Goal: Feedback & Contribution: Leave review/rating

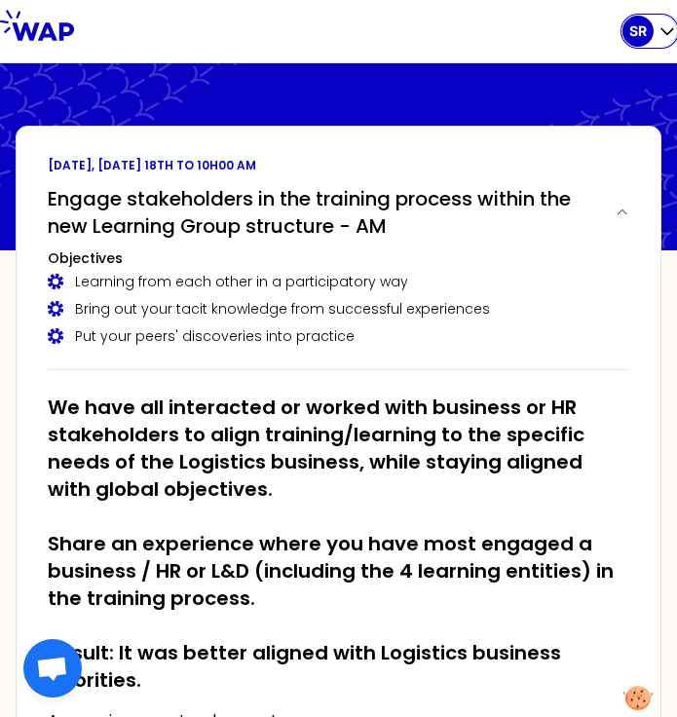
click at [648, 36] on div "SR" at bounding box center [638, 31] width 31 height 31
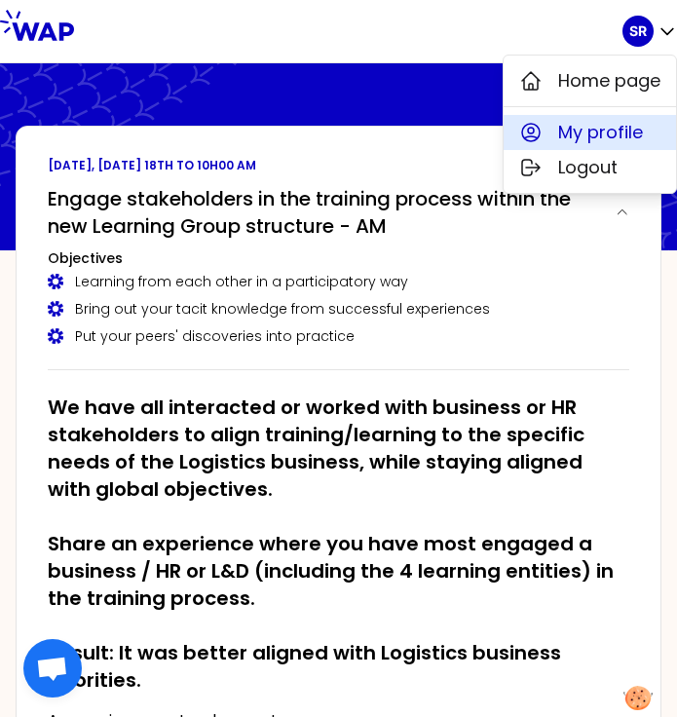
click at [614, 131] on span "My profile" at bounding box center [600, 132] width 85 height 27
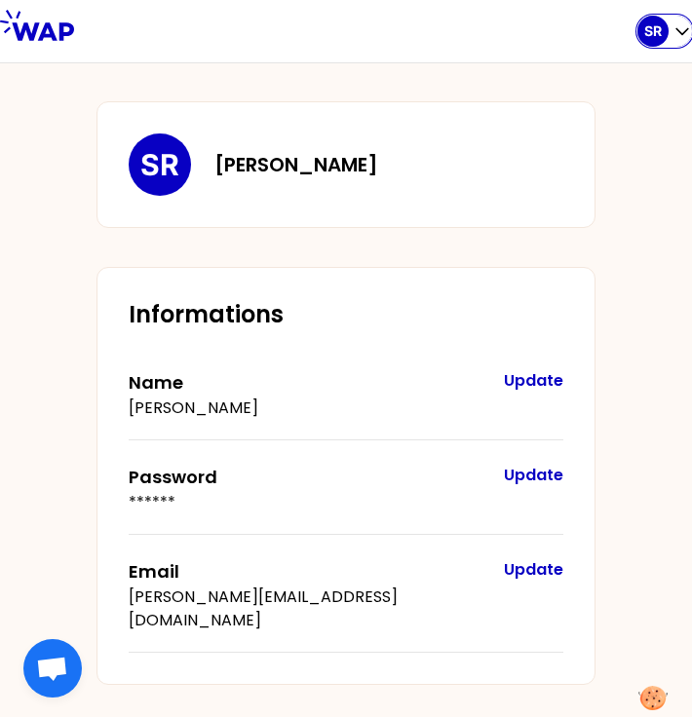
click at [676, 38] on icon "button" at bounding box center [681, 30] width 19 height 19
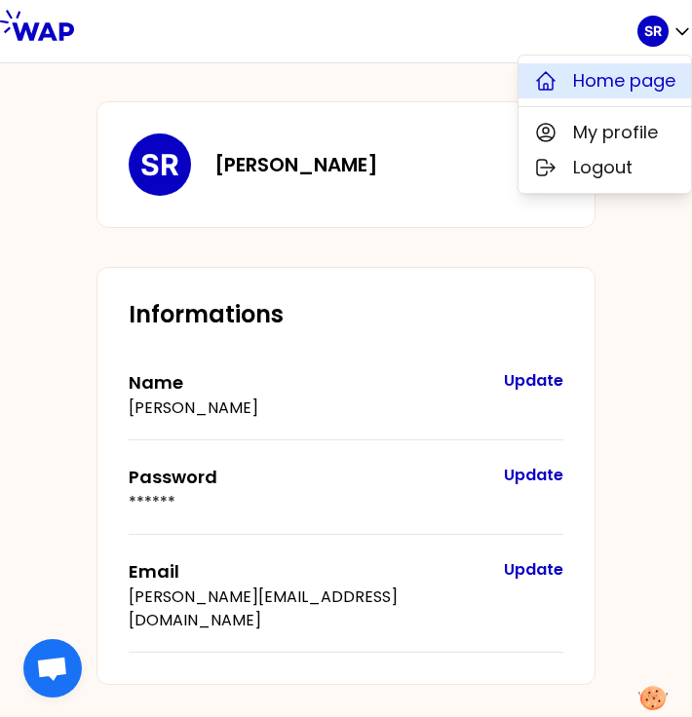
click at [632, 78] on span "Home page" at bounding box center [624, 80] width 102 height 27
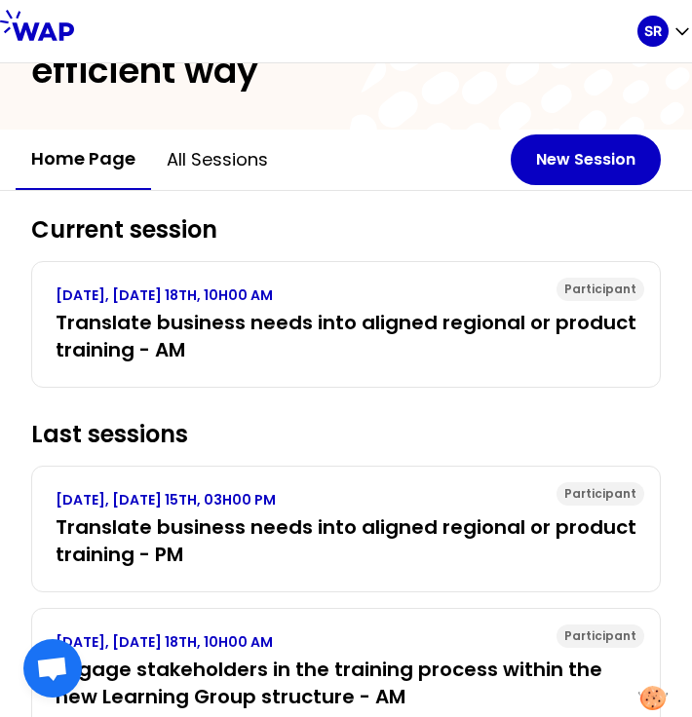
scroll to position [120, 0]
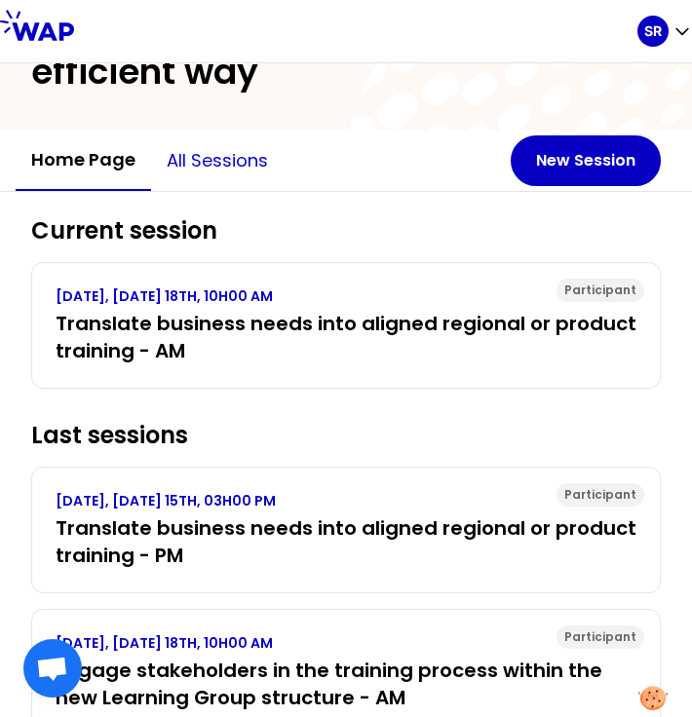
click at [187, 140] on button "All sessions" at bounding box center [217, 161] width 133 height 58
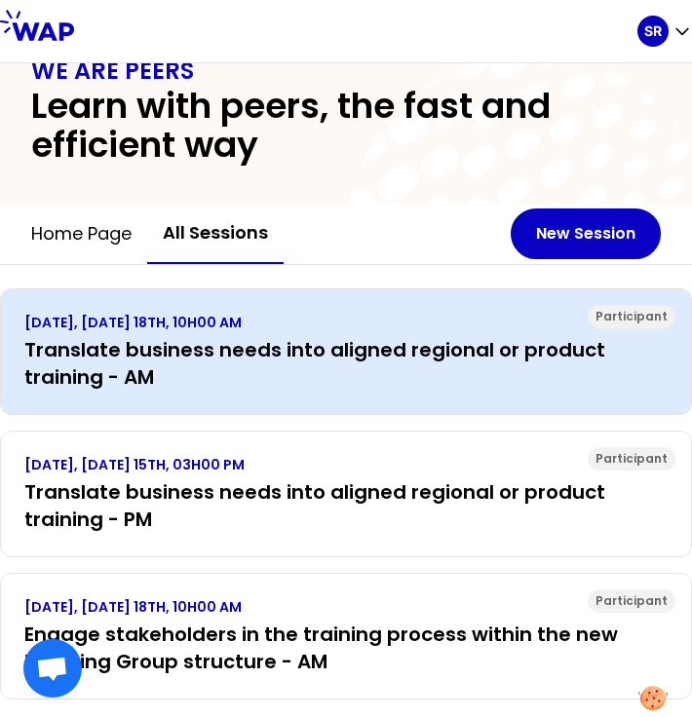
scroll to position [92, 0]
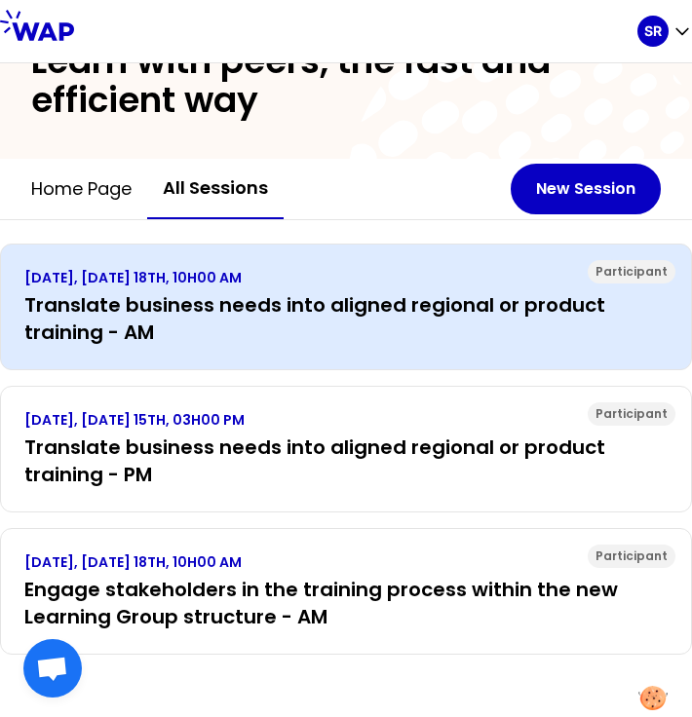
click at [334, 292] on h3 "Translate business needs into aligned regional or product training - AM" at bounding box center [345, 318] width 643 height 55
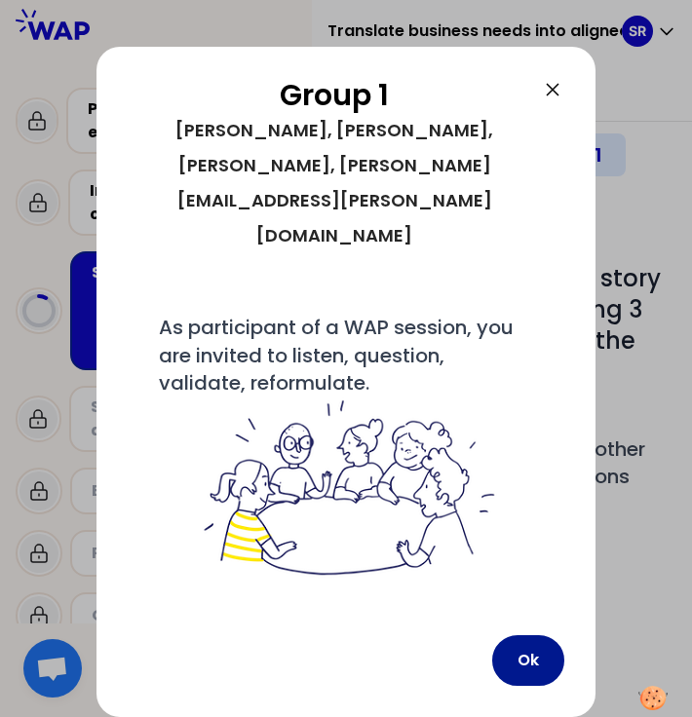
click at [517, 678] on button "Ok" at bounding box center [528, 660] width 72 height 51
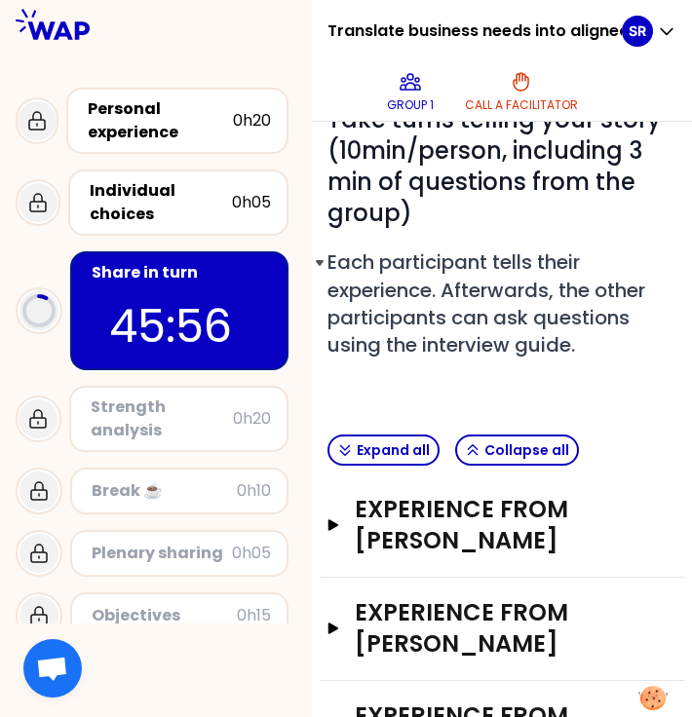
scroll to position [166, 0]
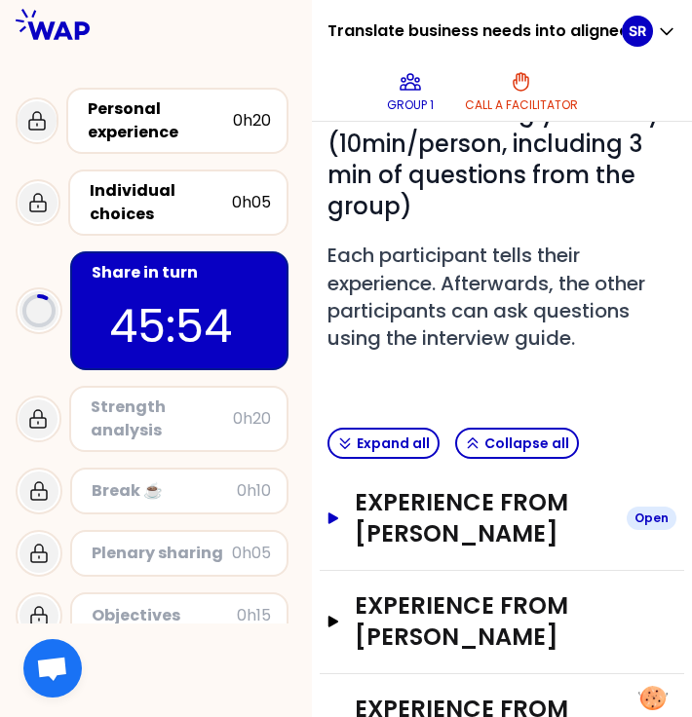
click at [372, 550] on h3 "Experience from Sebastian Reichhardt" at bounding box center [483, 518] width 256 height 62
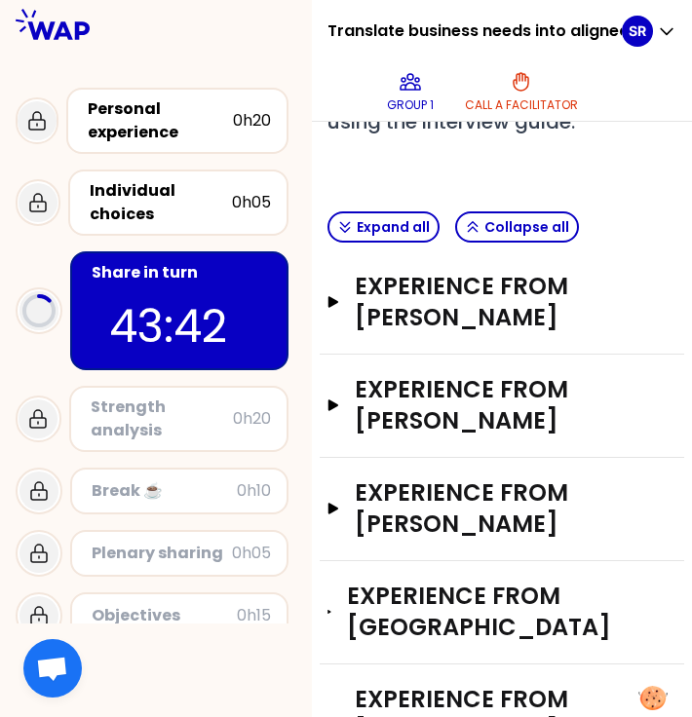
scroll to position [383, 0]
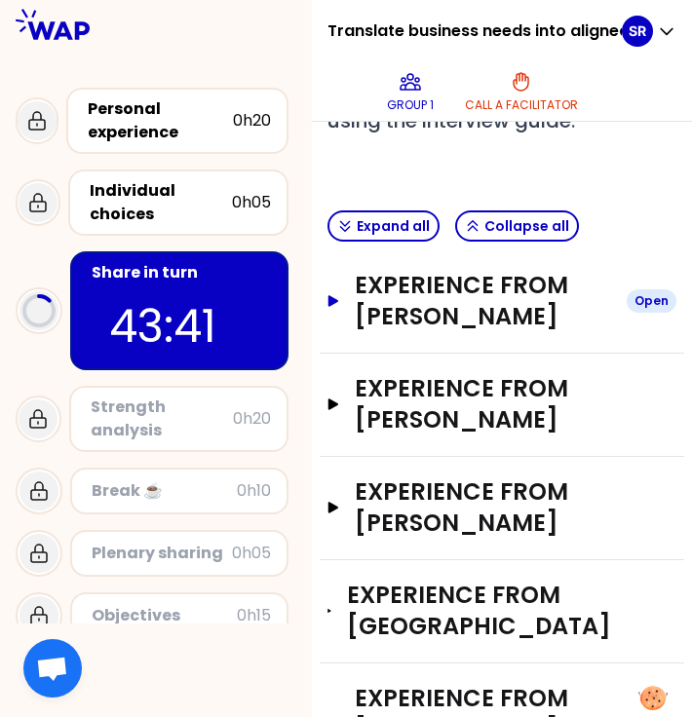
click at [338, 307] on icon "button" at bounding box center [333, 301] width 10 height 12
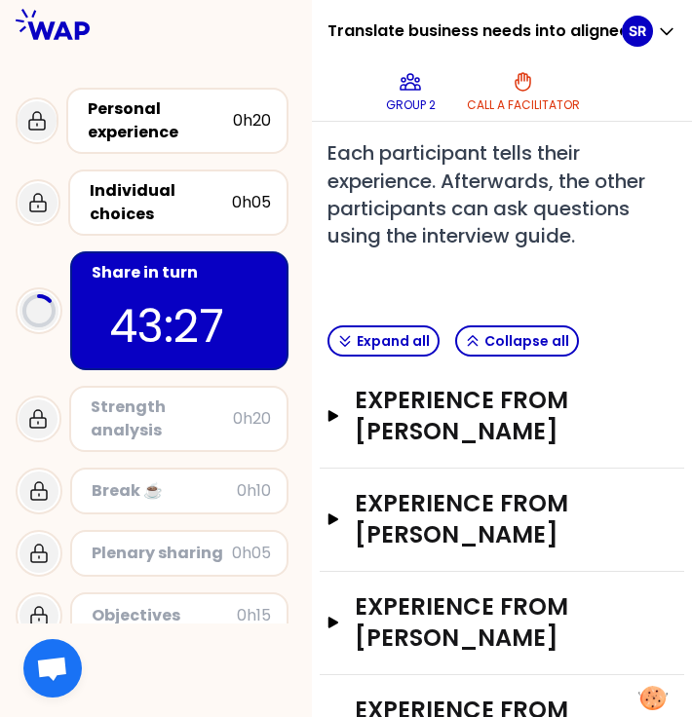
scroll to position [264, 0]
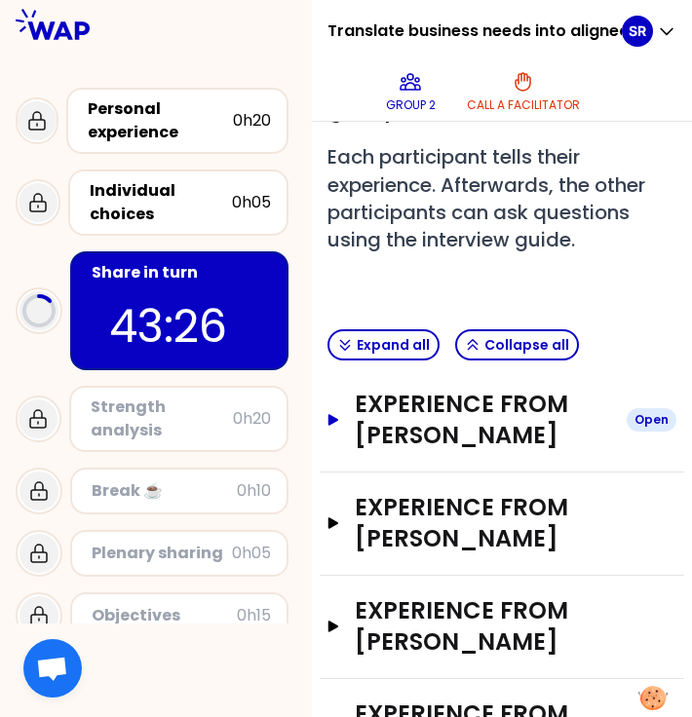
click at [390, 451] on h3 "Experience from Sebastian Reichhardt" at bounding box center [483, 420] width 256 height 62
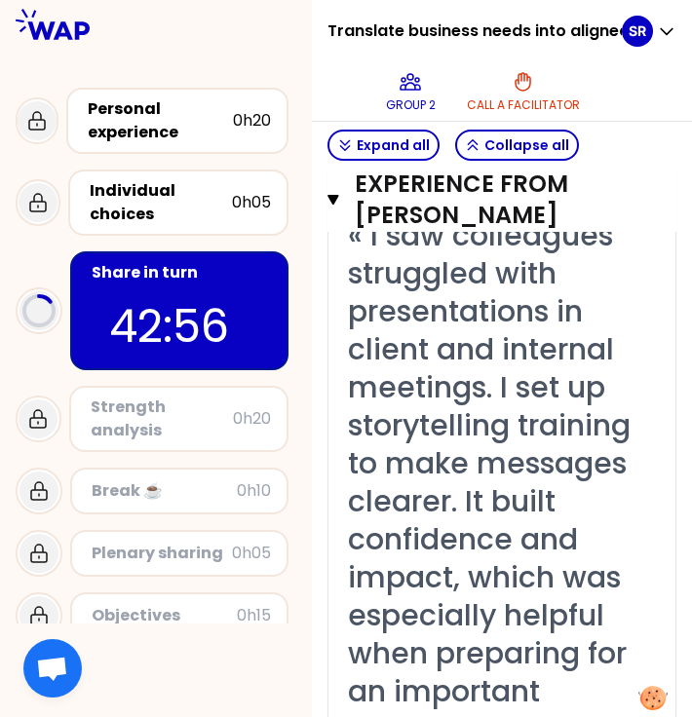
scroll to position [581, 0]
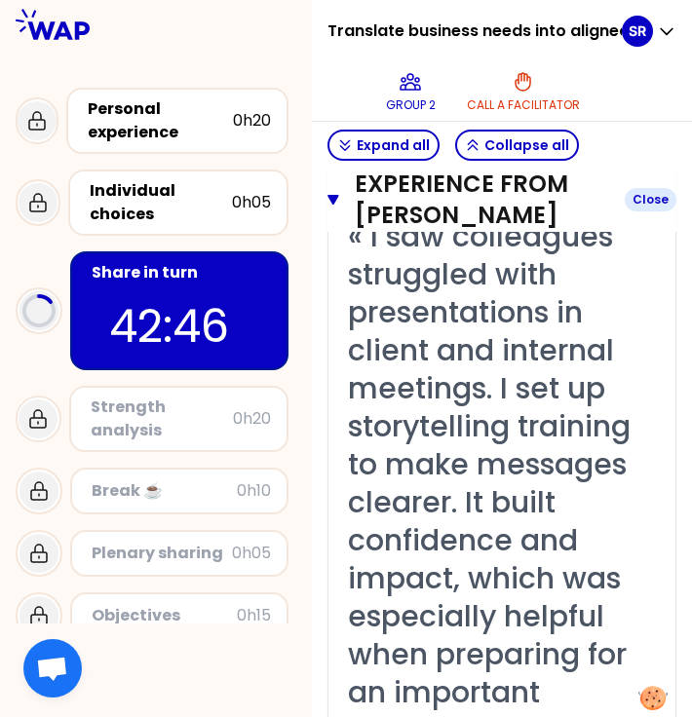
click at [339, 208] on icon "button" at bounding box center [333, 200] width 12 height 16
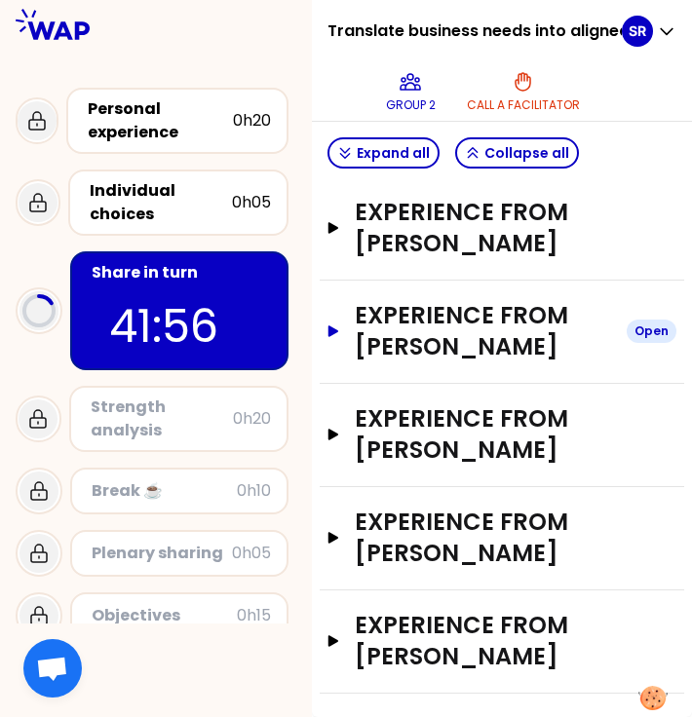
scroll to position [560, 0]
click at [408, 510] on h3 "Experience from Aleksandra Lukoszczyk-Trzak" at bounding box center [483, 538] width 256 height 62
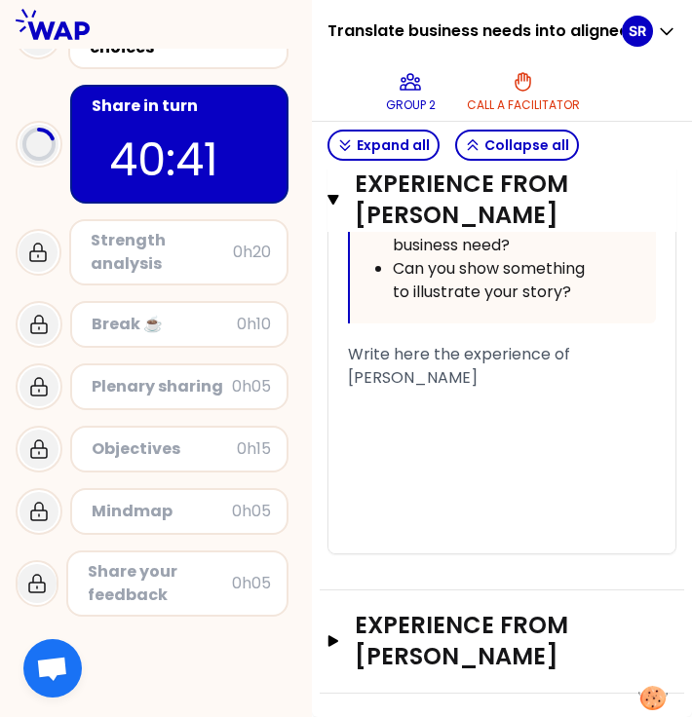
scroll to position [2677, 0]
click at [362, 641] on button "Experience from Sylvia Kleimann Open" at bounding box center [501, 641] width 349 height 62
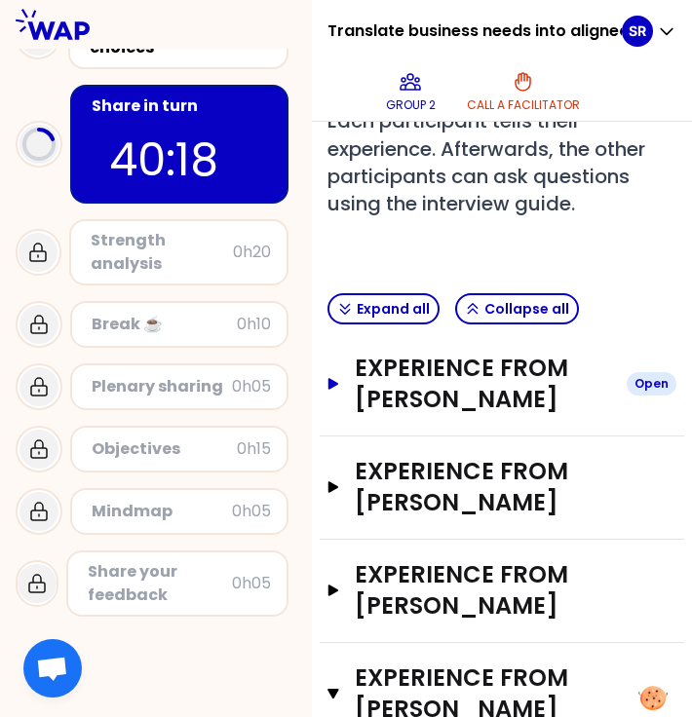
scroll to position [301, 0]
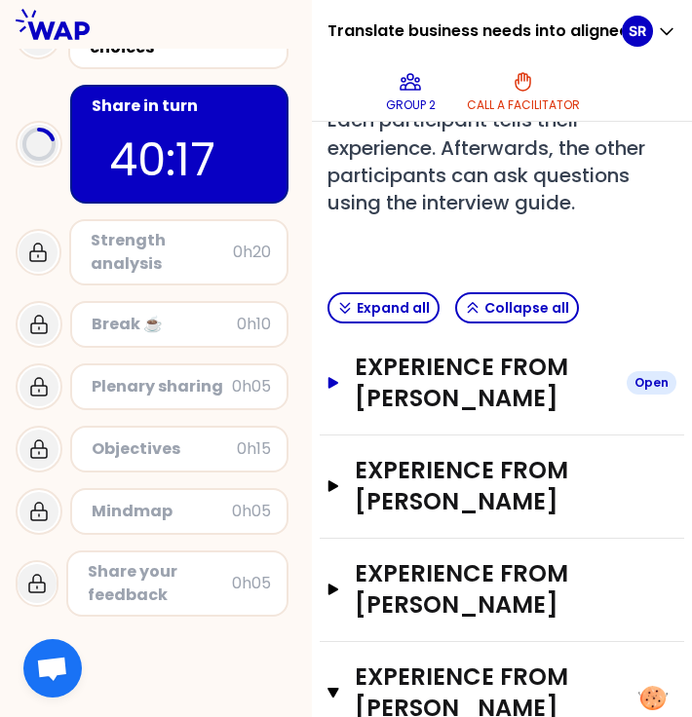
click at [387, 411] on h3 "Experience from Sebastian Reichhardt" at bounding box center [483, 383] width 256 height 62
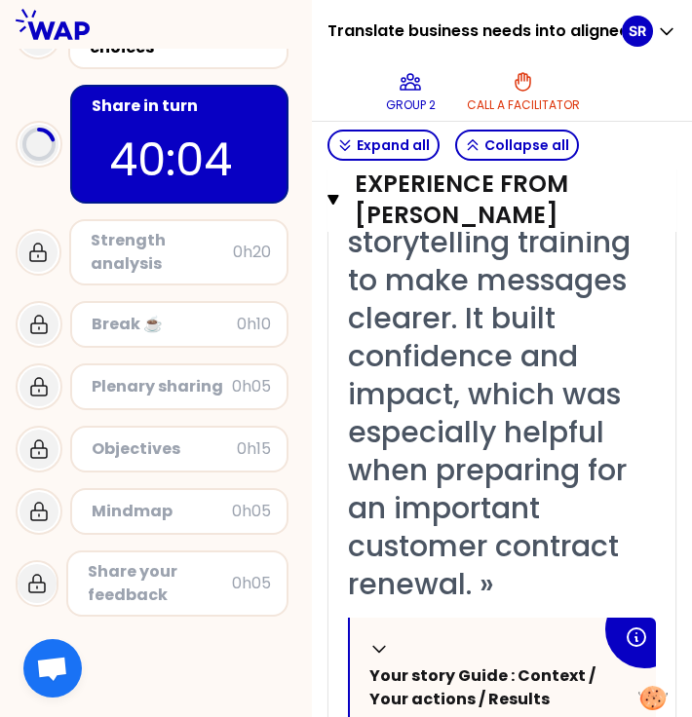
scroll to position [767, 0]
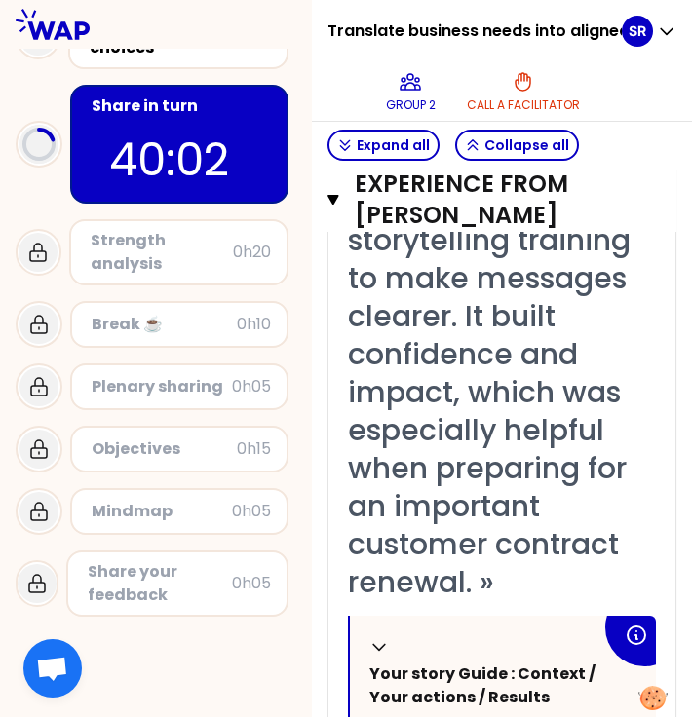
click at [524, 534] on span "« I saw colleagues struggled with presentations in client and internal meetings…" at bounding box center [493, 316] width 290 height 574
click at [527, 587] on div "« I saw colleagues struggled with presentations in client and internal meetings…" at bounding box center [502, 316] width 308 height 570
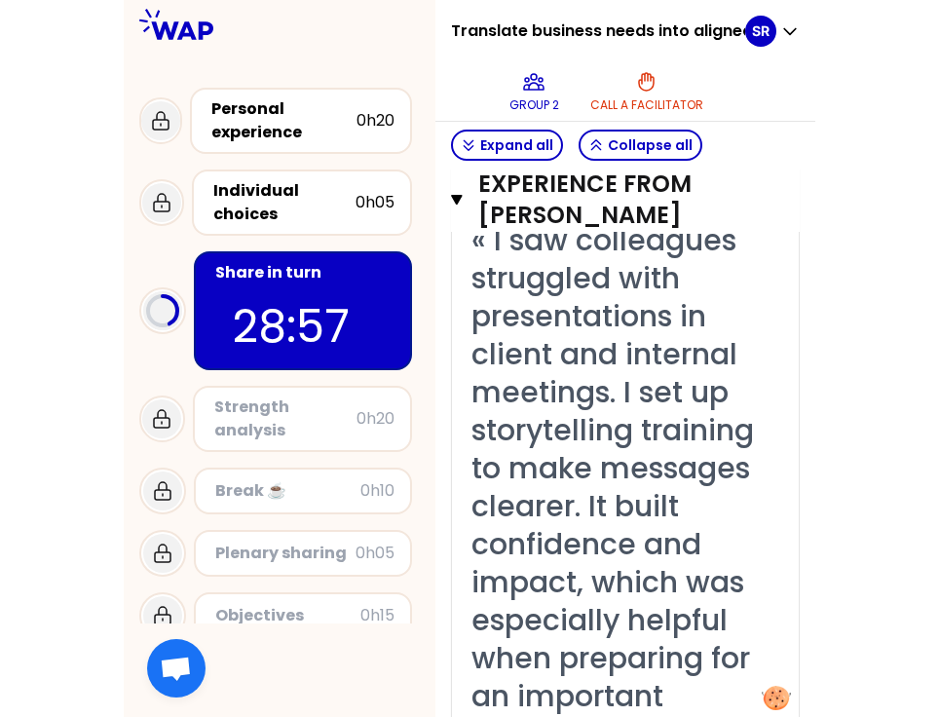
scroll to position [584, 0]
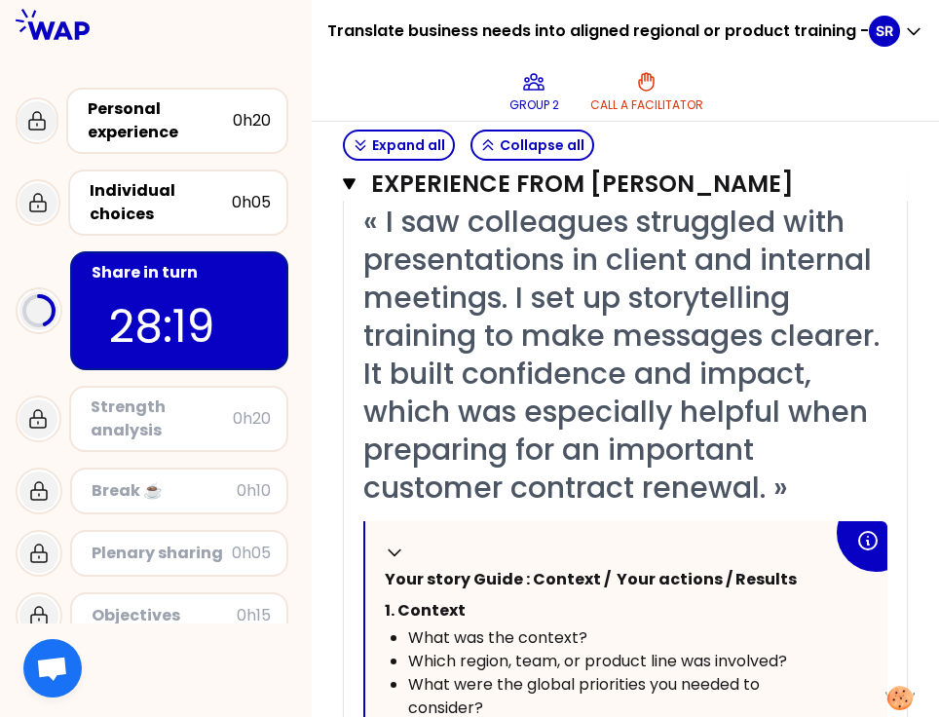
click at [383, 365] on span "« I saw colleagues struggled with presentations in client and internal meetings…" at bounding box center [625, 355] width 524 height 308
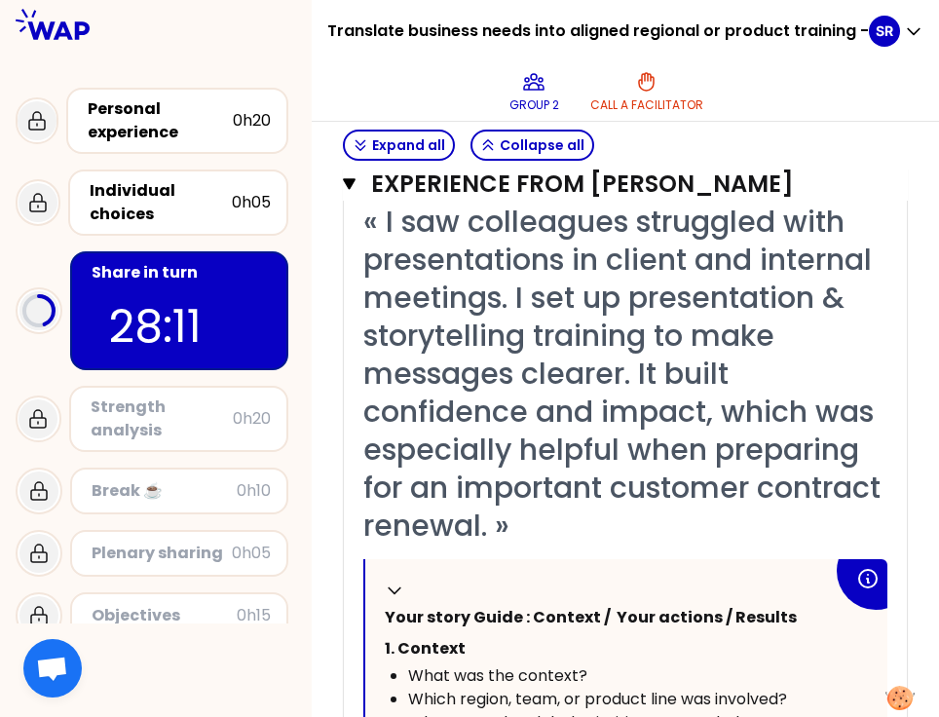
click at [615, 450] on span "« I saw colleagues struggled with presentations in client and internal meetings…" at bounding box center [625, 374] width 525 height 346
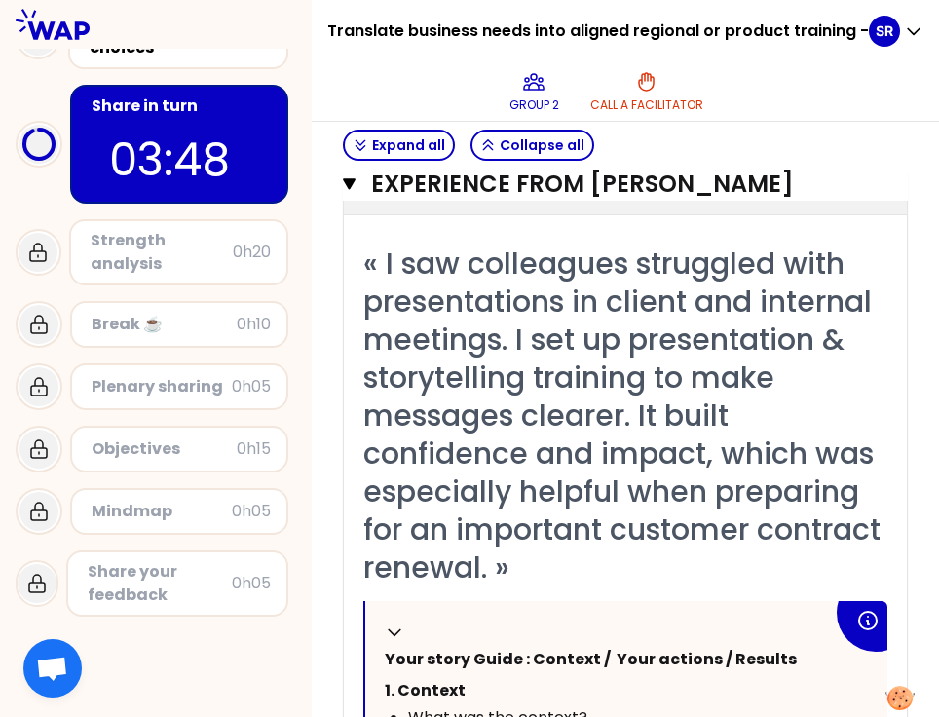
scroll to position [541, 0]
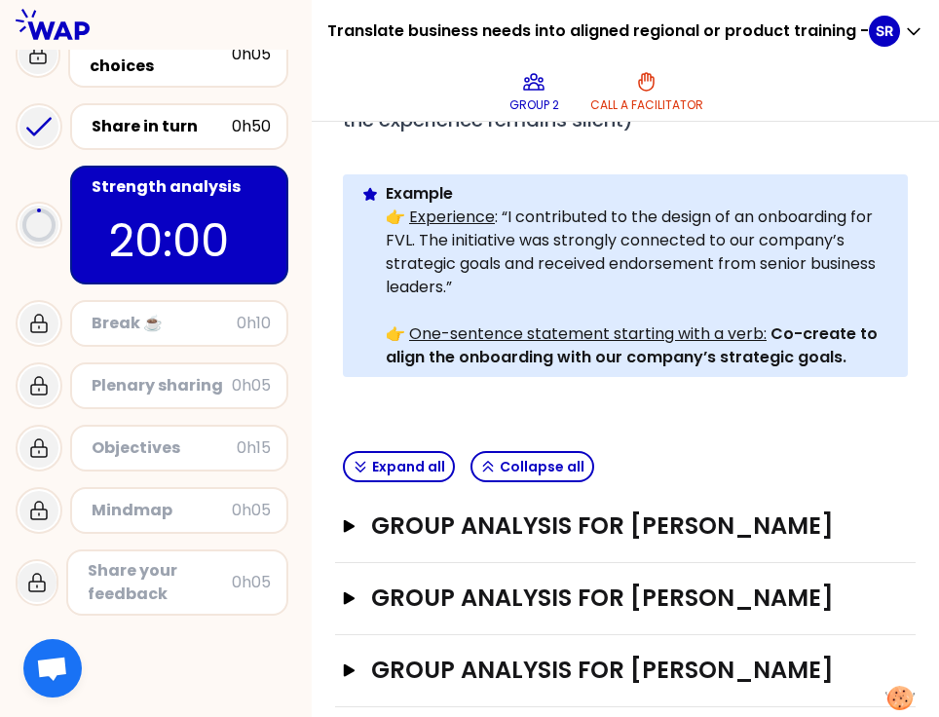
scroll to position [149, 0]
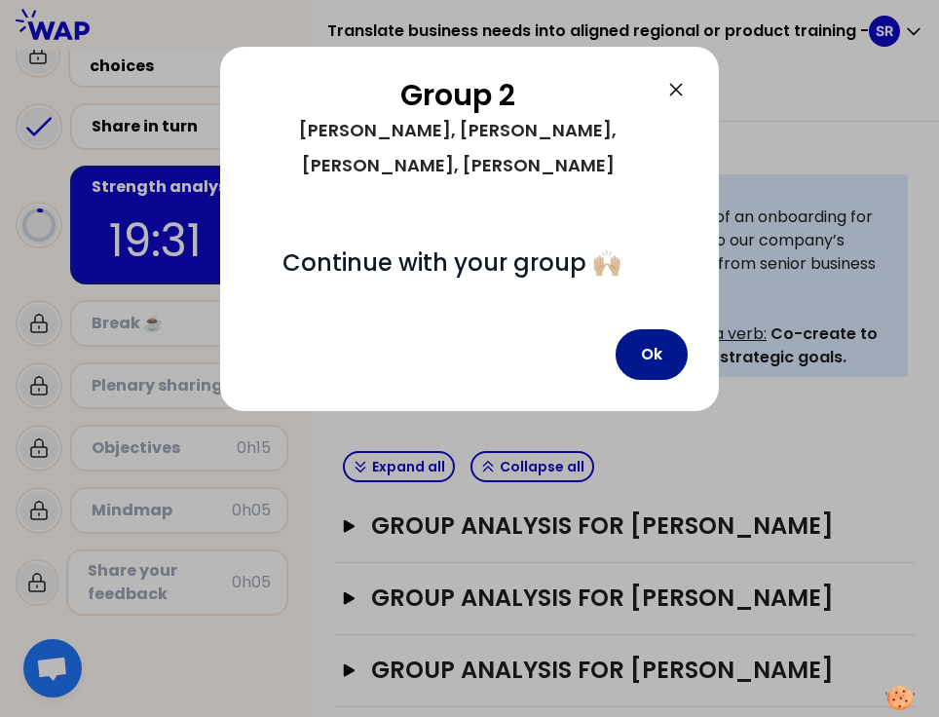
click at [638, 329] on button "Ok" at bounding box center [652, 354] width 72 height 51
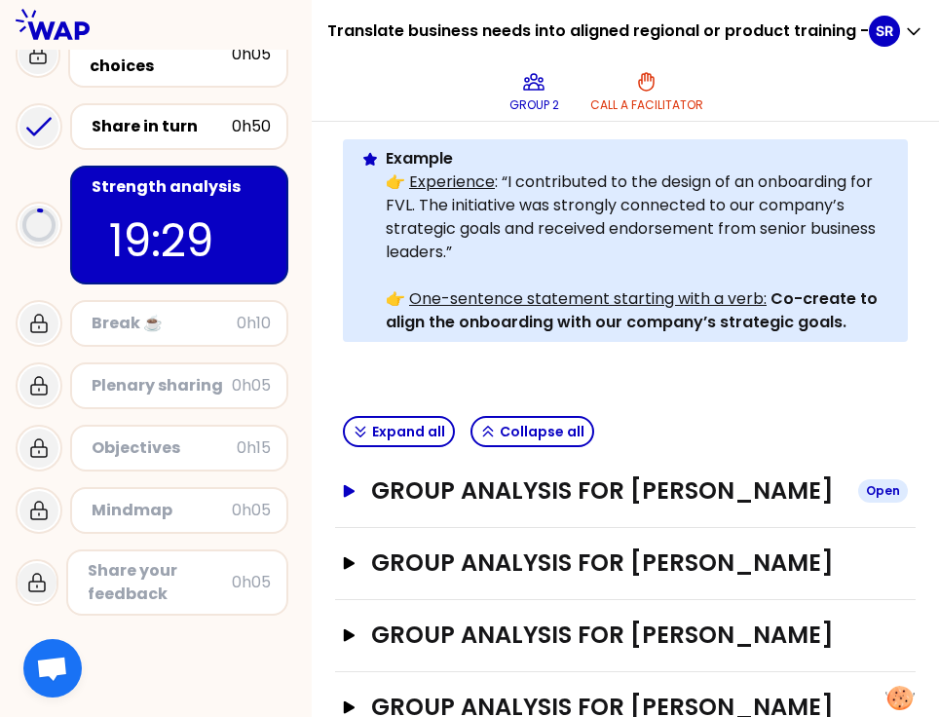
scroll to position [585, 0]
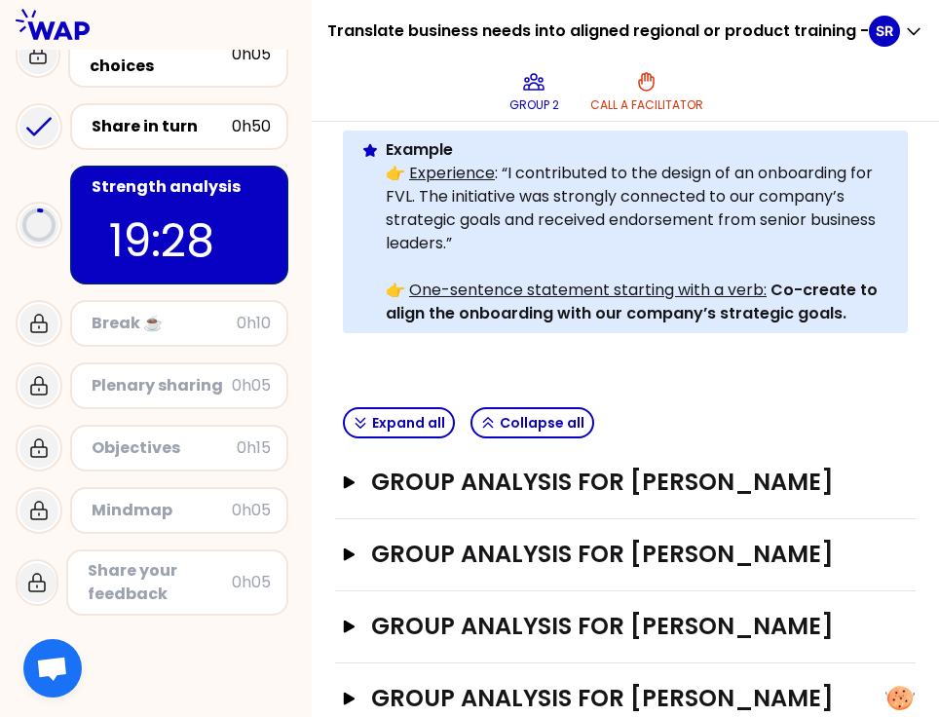
click at [647, 459] on div "Group analysis for Sebastian Reichhardt Open" at bounding box center [625, 483] width 581 height 72
click at [646, 475] on h3 "Group analysis for Sebastian Reichhardt" at bounding box center [607, 482] width 472 height 31
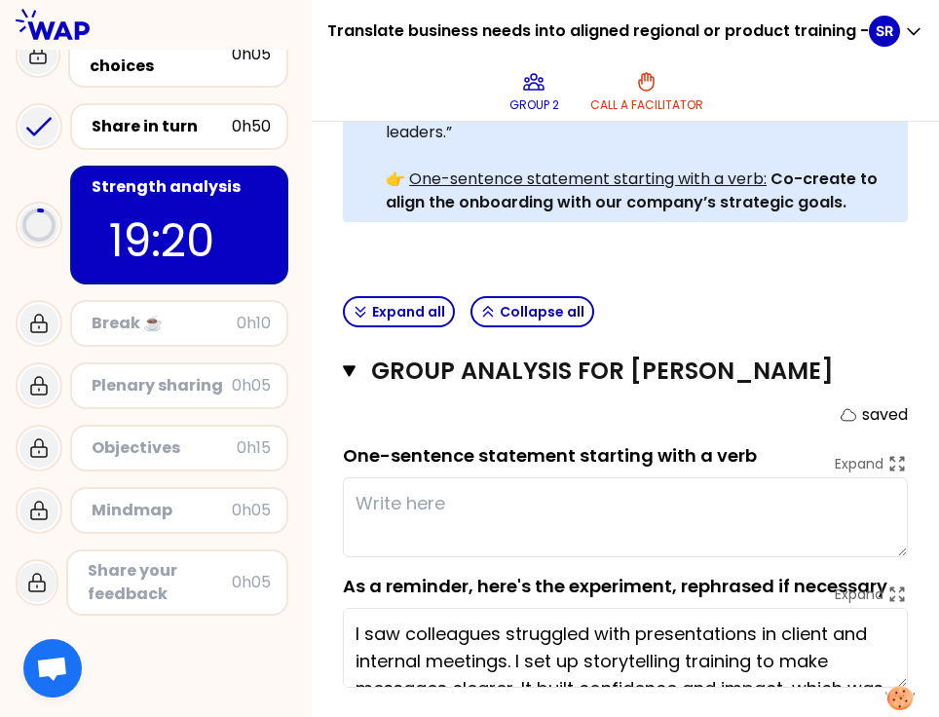
scroll to position [693, 0]
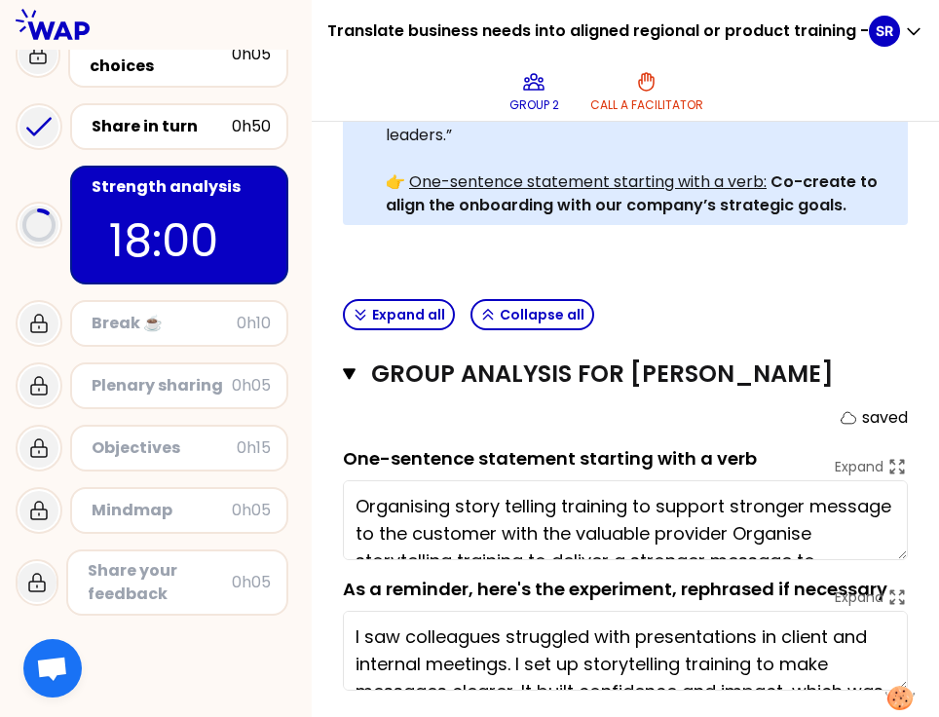
type textarea "Organise storytelling training to deliver a stronger message to customers in co…"
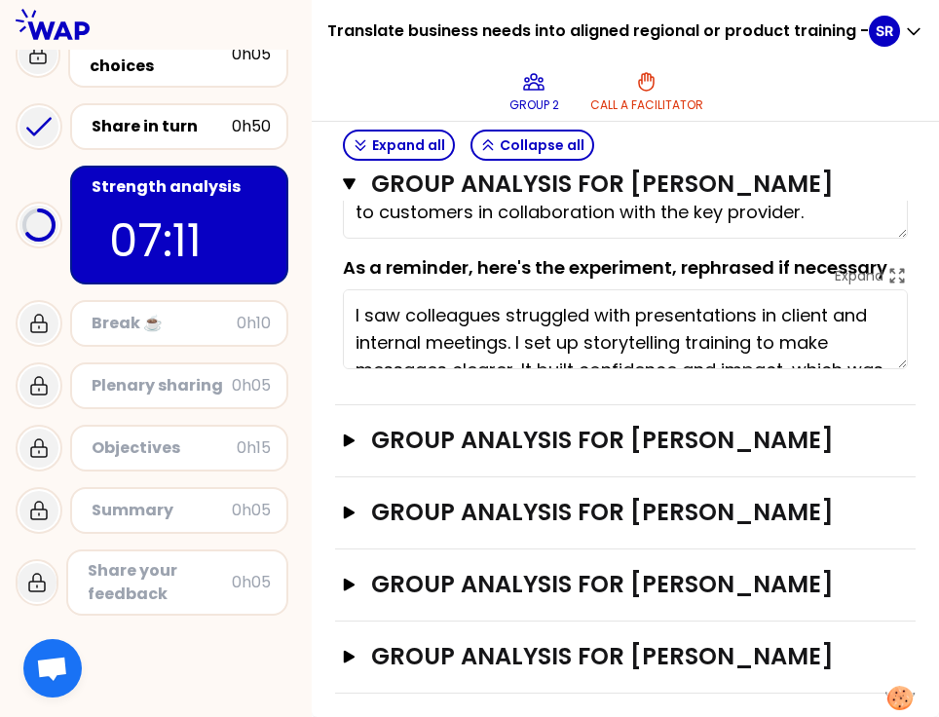
scroll to position [1134, 0]
click at [509, 641] on h3 "Group analysis for Sylvia Kleimann" at bounding box center [607, 656] width 472 height 31
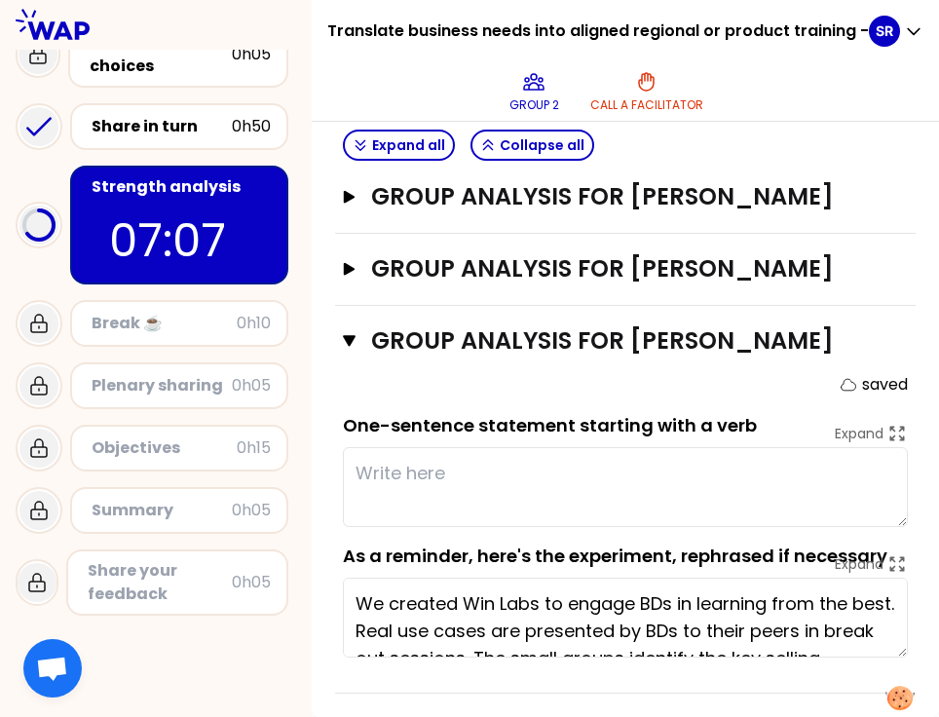
scroll to position [82, 0]
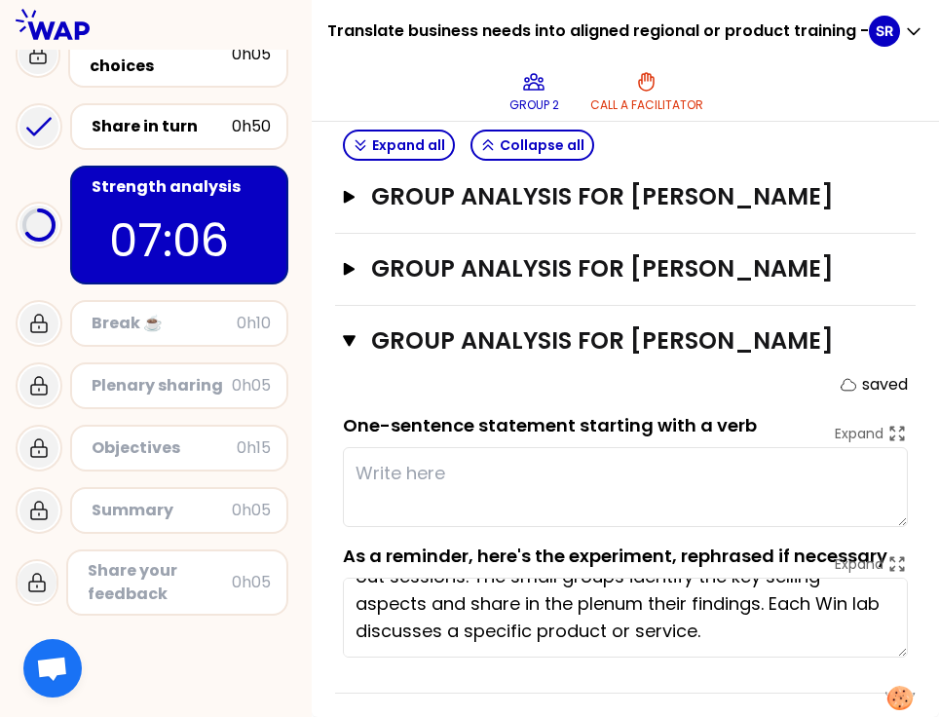
drag, startPoint x: 374, startPoint y: 594, endPoint x: 908, endPoint y: 655, distance: 537.4
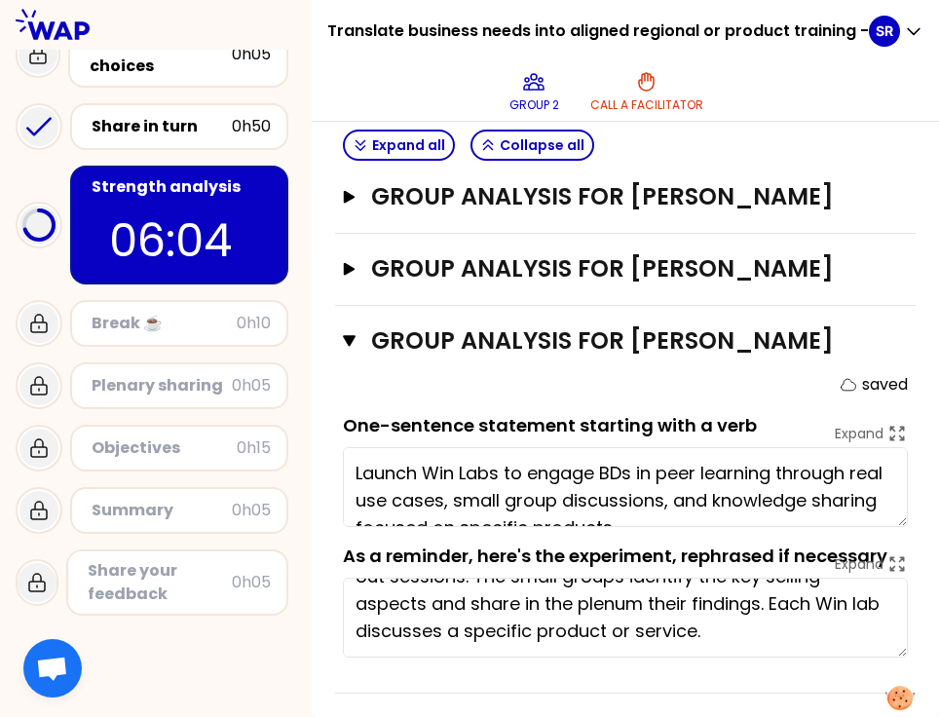
type textarea "Launch Win Labs to engage BDs in peer learning through real use cases, small gr…"
click at [356, 333] on icon "button" at bounding box center [349, 341] width 13 height 16
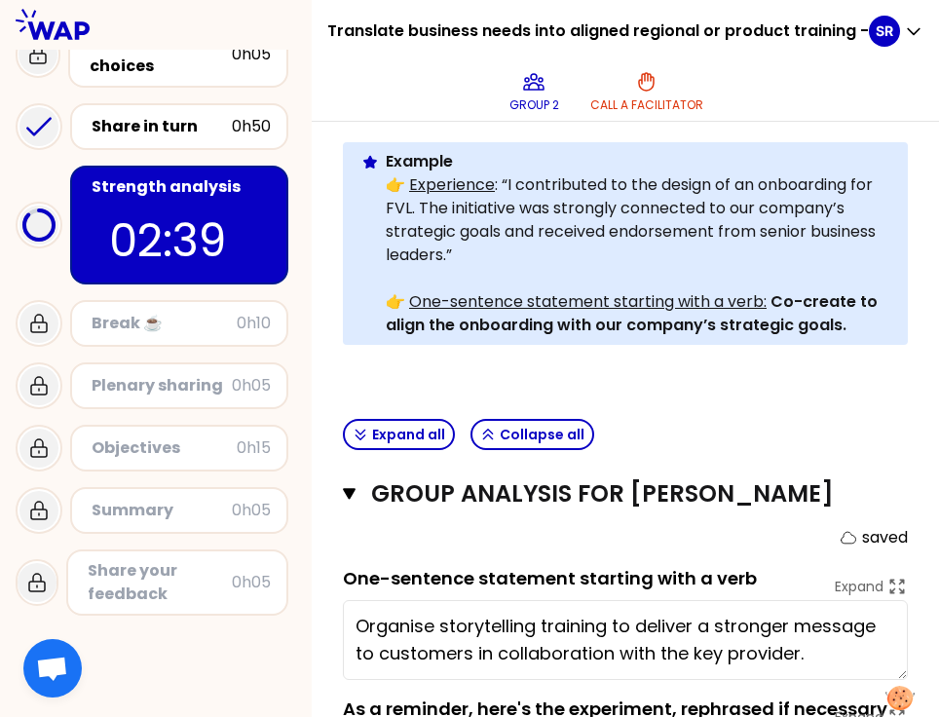
scroll to position [577, 0]
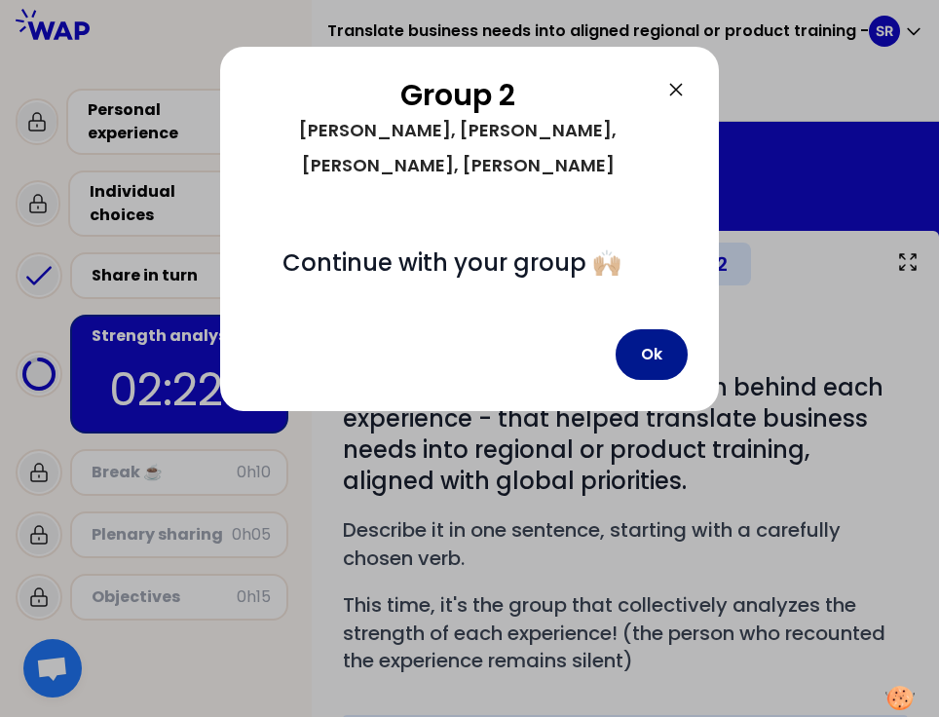
click at [647, 332] on button "Ok" at bounding box center [652, 354] width 72 height 51
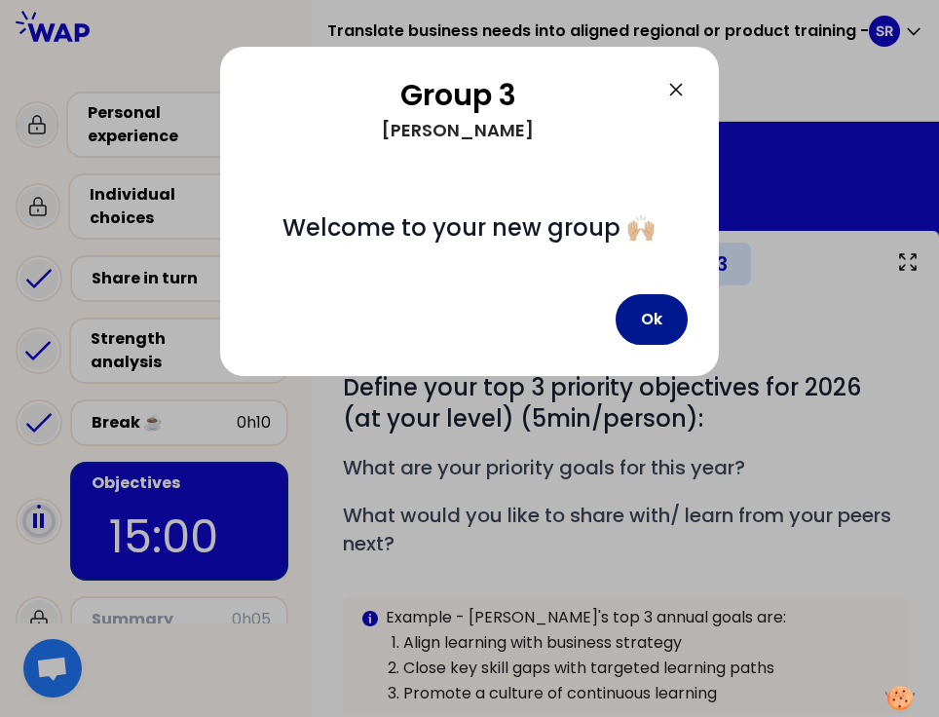
click at [638, 314] on button "Ok" at bounding box center [652, 319] width 72 height 51
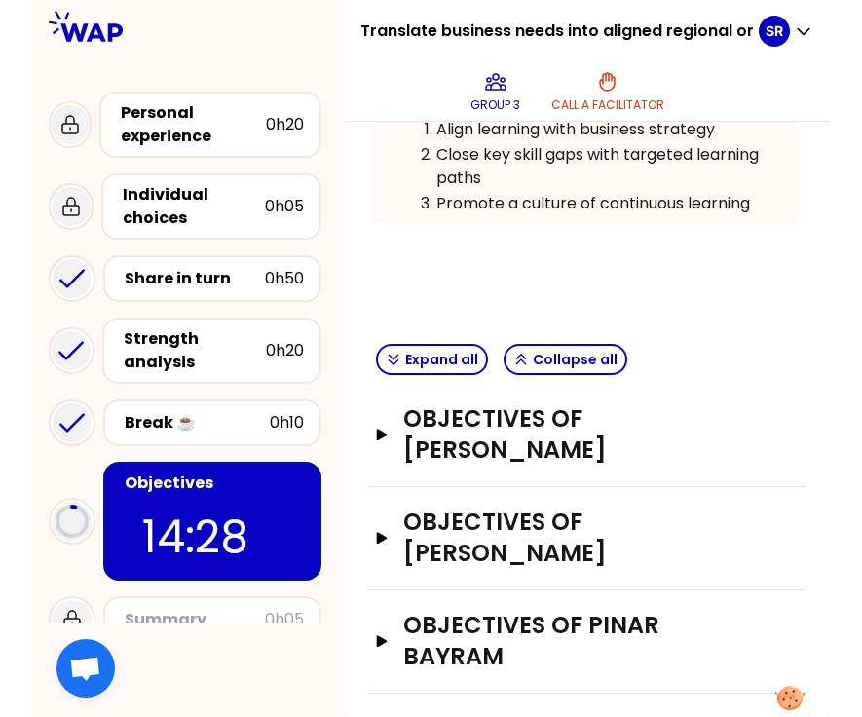
scroll to position [456, 0]
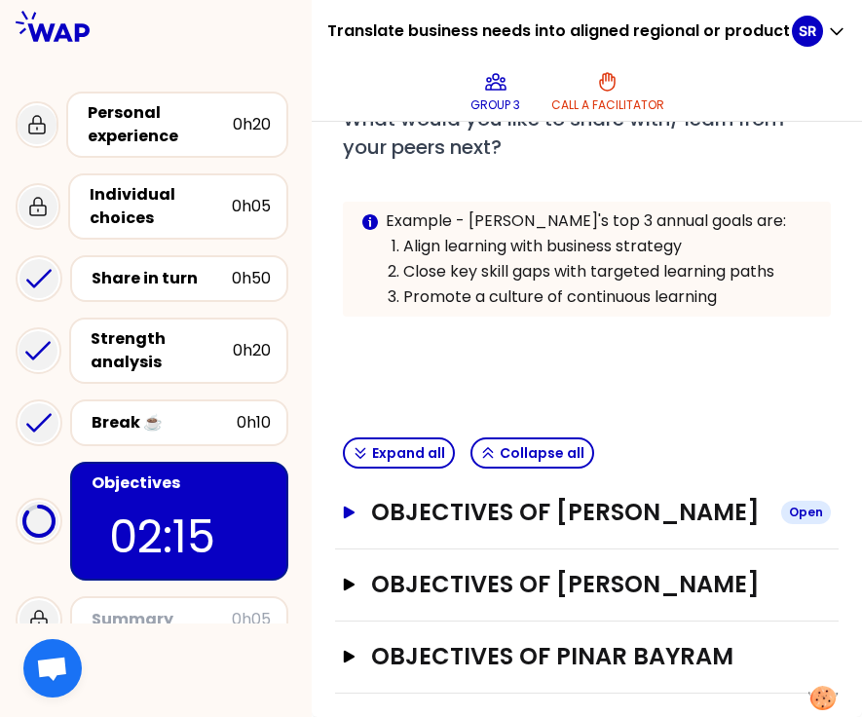
click at [527, 497] on h3 "Objectives of Sebastian Reichhardt" at bounding box center [568, 512] width 395 height 31
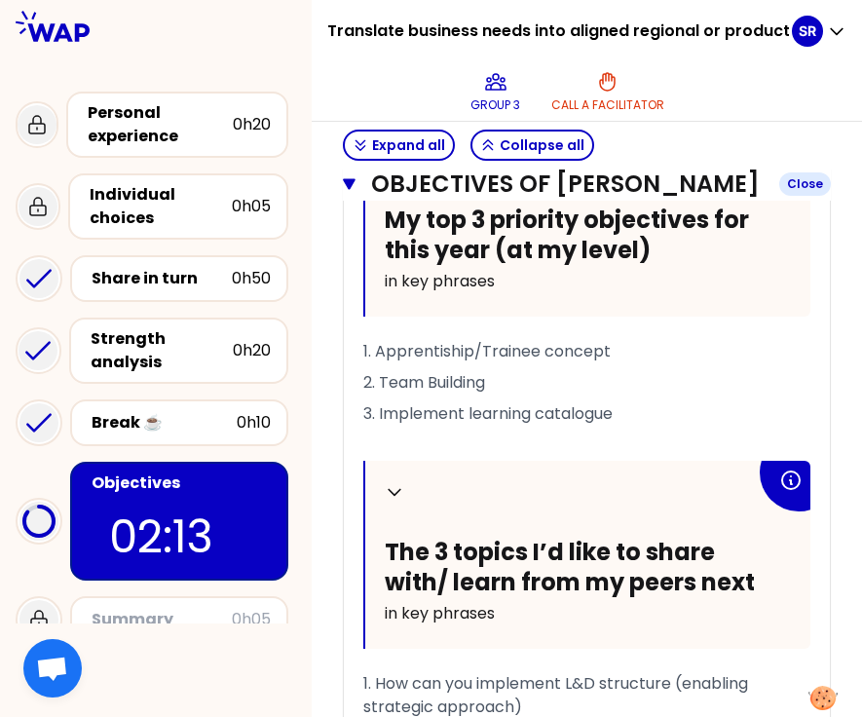
scroll to position [866, 0]
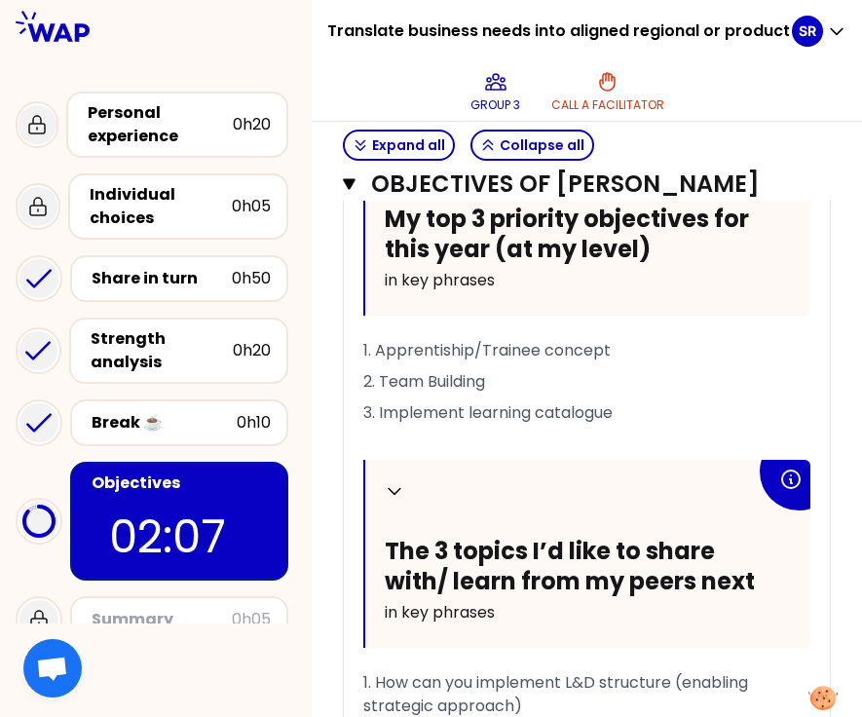
click at [613, 424] on span "3. Implement learning catalogue" at bounding box center [487, 412] width 249 height 22
click at [642, 429] on p "3. Implement learning catalogue" at bounding box center [586, 413] width 447 height 31
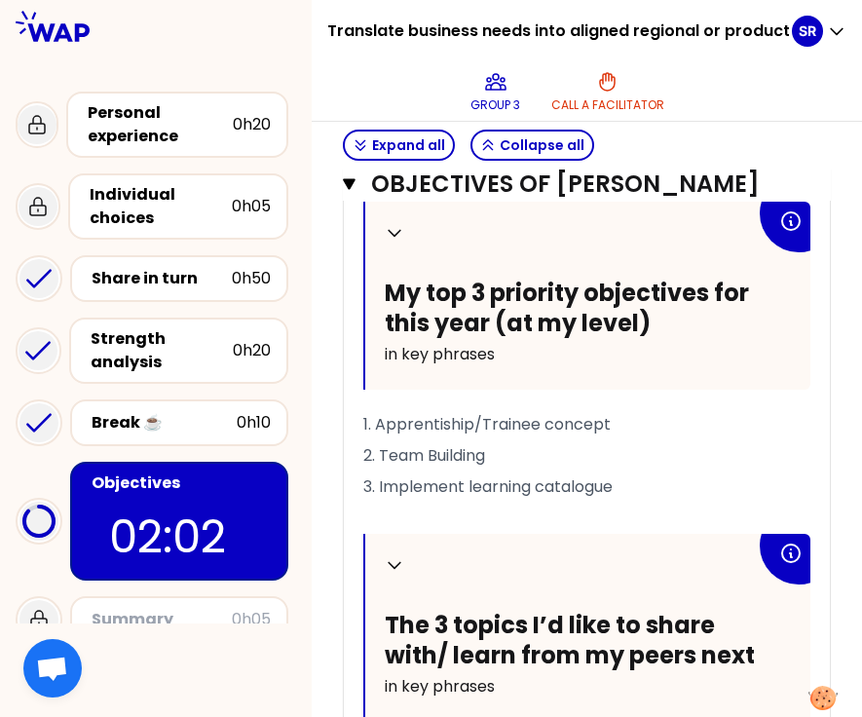
scroll to position [785, 0]
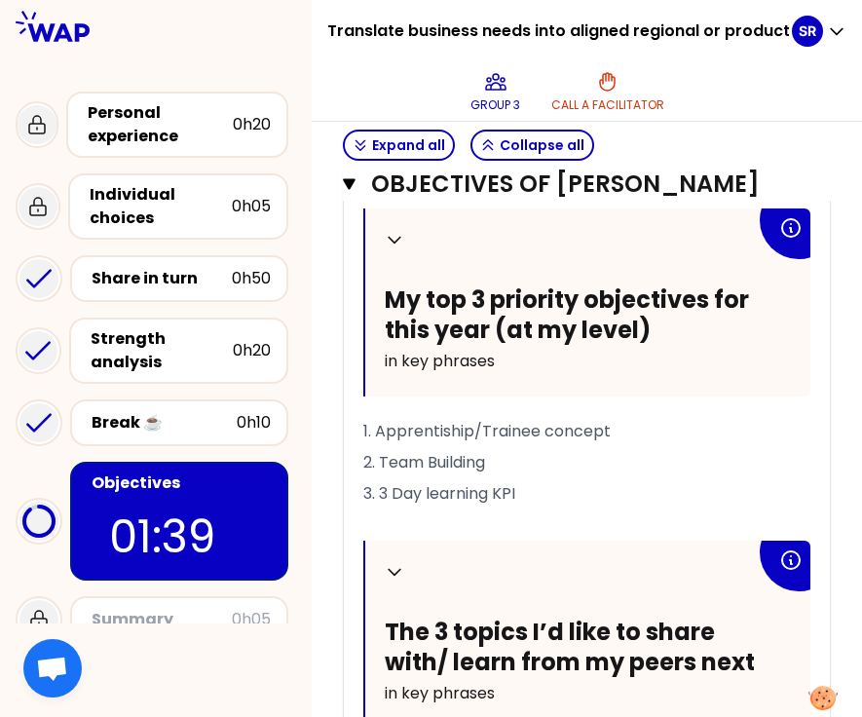
click at [709, 613] on div "Collapse The 3 topics I’d like to share with/ learn from my peers next in key p…" at bounding box center [587, 635] width 445 height 188
click at [411, 537] on p "﻿" at bounding box center [586, 525] width 447 height 31
click at [409, 505] on span "3. 3 Day learning KPI" at bounding box center [439, 493] width 152 height 22
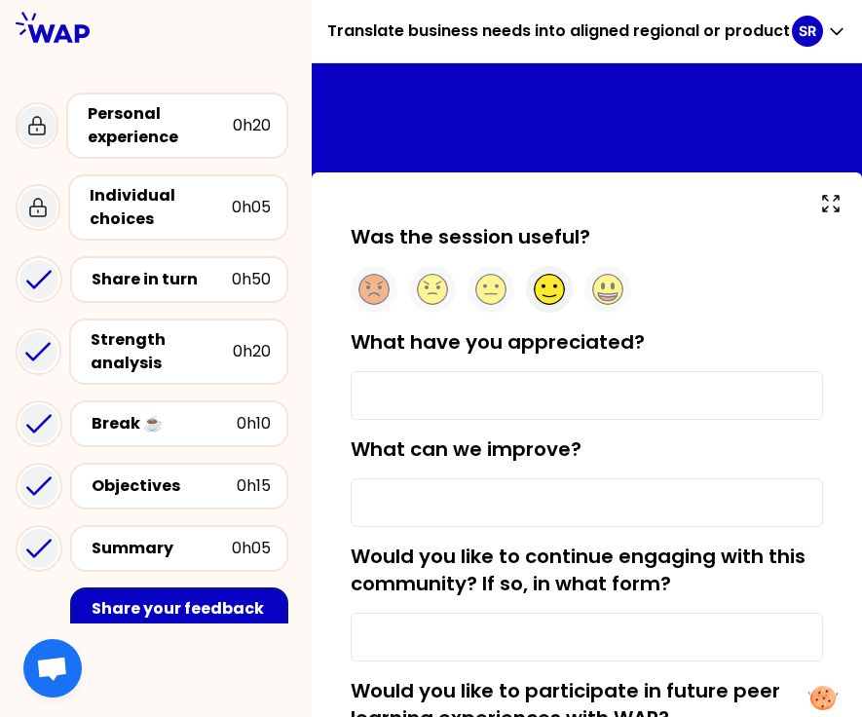
click at [555, 294] on circle at bounding box center [550, 290] width 30 height 30
click at [561, 392] on input "What have you appreciated?" at bounding box center [587, 395] width 473 height 49
type input "C"
paste input "Exchanging ideas with my L&D colleagues"
type input "Exchanging ideas with my L&D colleagues"
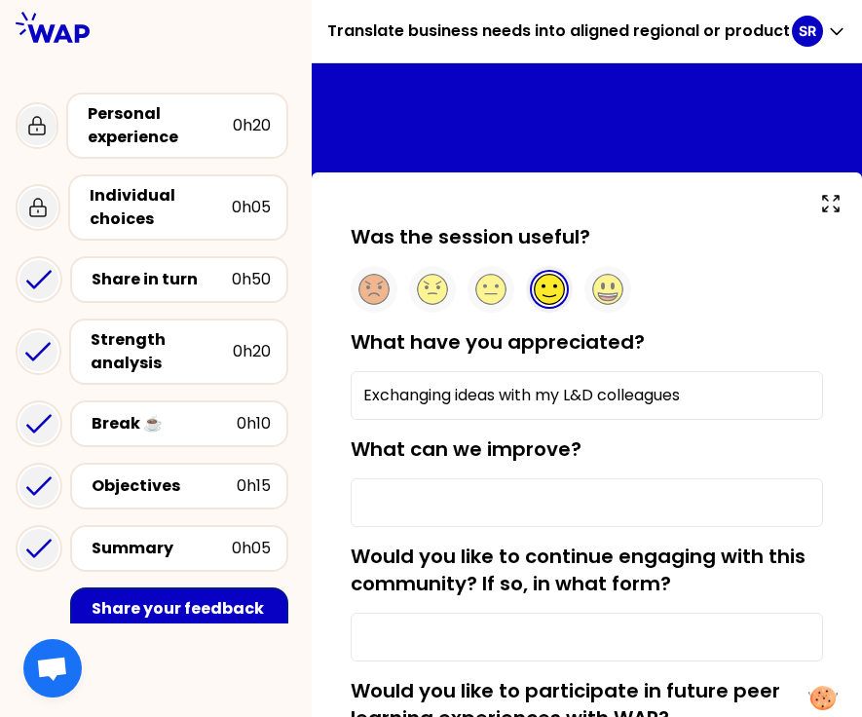
click at [541, 491] on input "What can we improve?" at bounding box center [587, 502] width 473 height 49
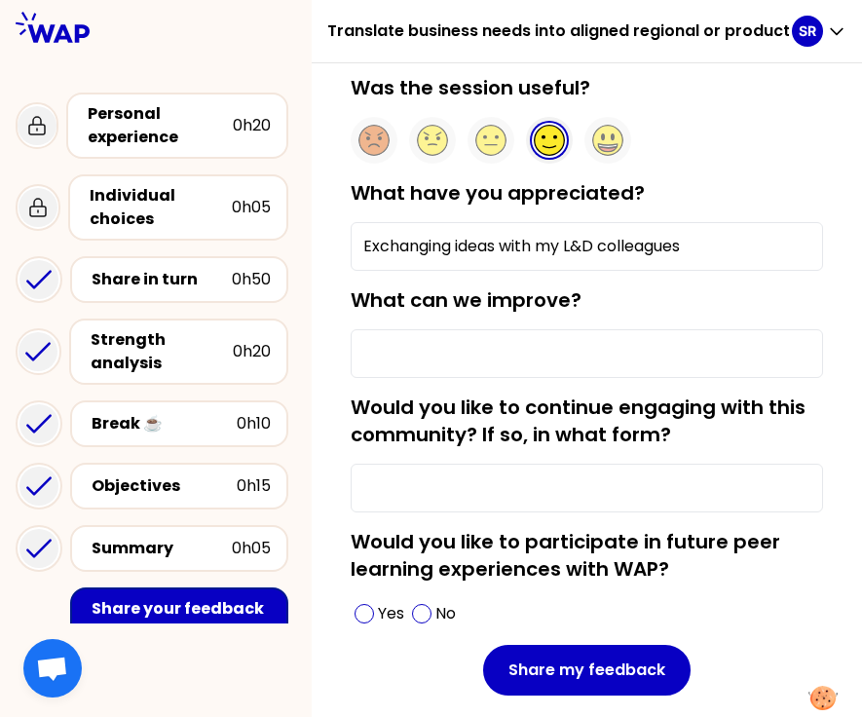
scroll to position [170, 0]
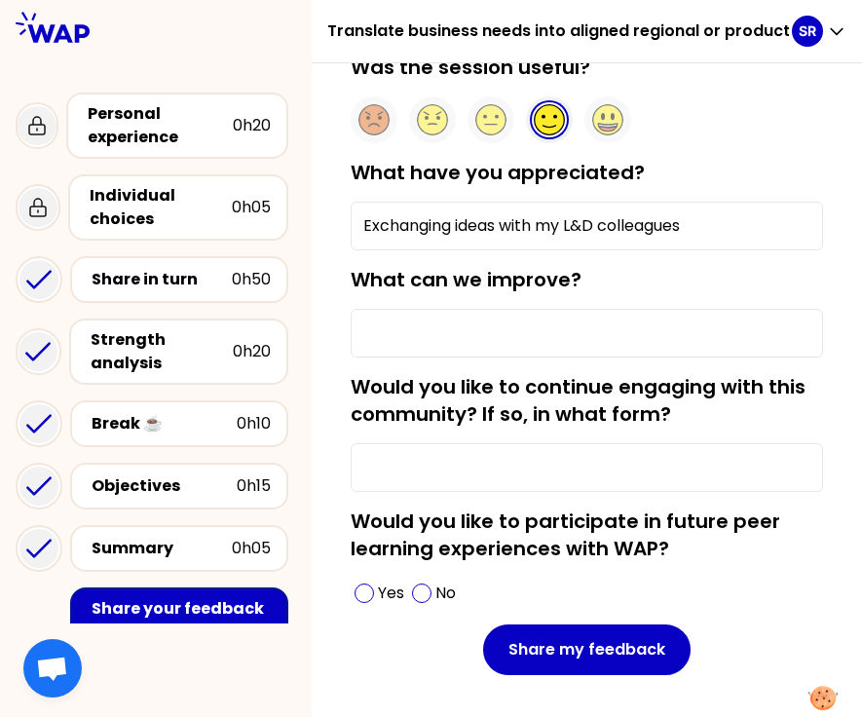
click at [435, 467] on input "Would you like to continue engaging with this community? If so, in what form?" at bounding box center [587, 467] width 473 height 49
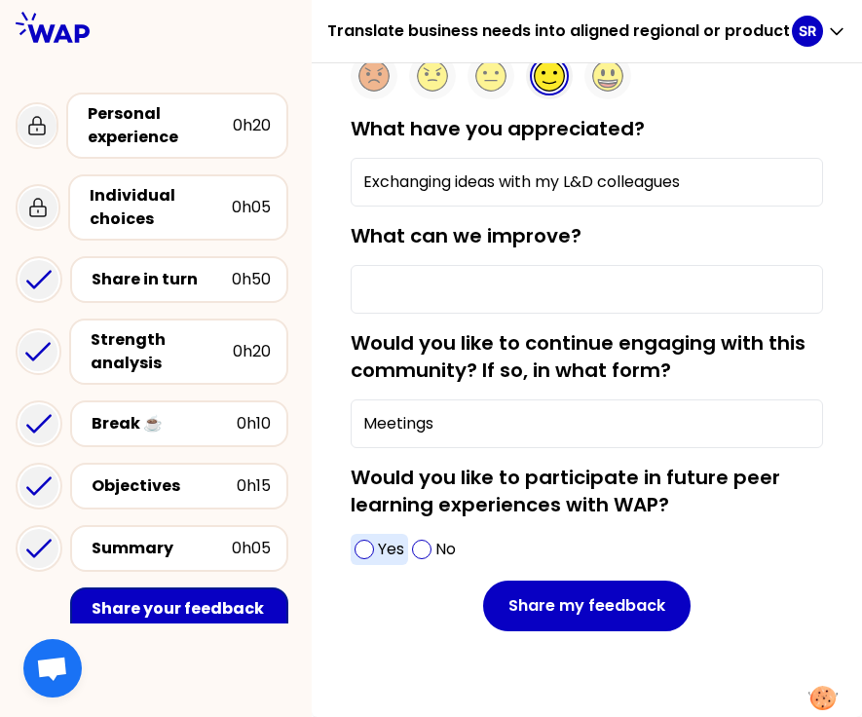
type input "Meetings"
click at [374, 552] on span at bounding box center [364, 549] width 19 height 19
click at [455, 285] on input "What can we improve?" at bounding box center [587, 289] width 473 height 49
paste input "Clearer task definition."
type input "Clearer task definition."
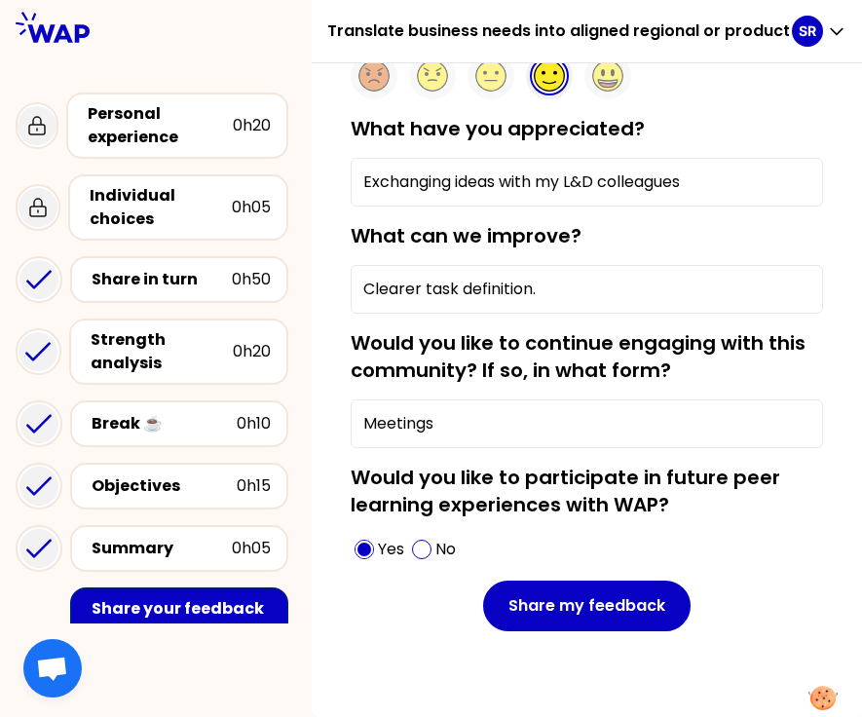
click at [743, 253] on div "What can we improve? Clearer task definition." at bounding box center [587, 268] width 473 height 92
click at [557, 73] on icon at bounding box center [550, 73] width 16 height 4
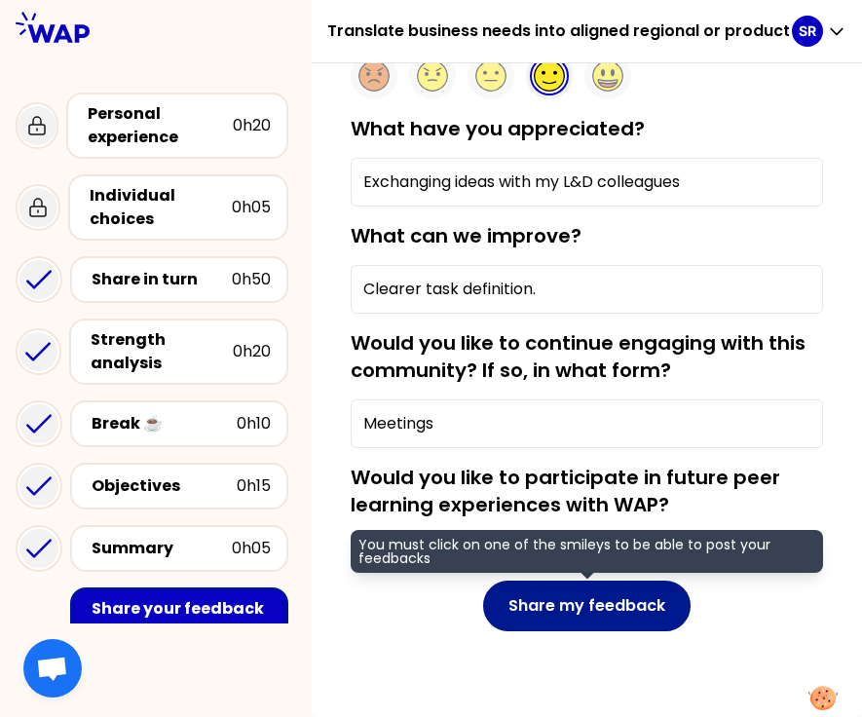
click at [551, 606] on button "Share my feedback" at bounding box center [587, 606] width 208 height 51
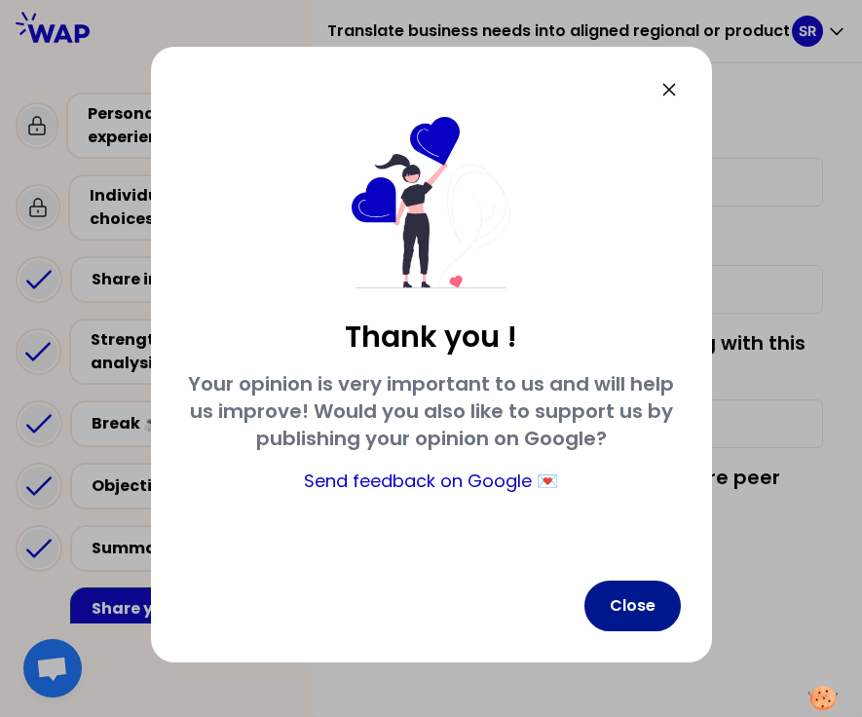
click at [634, 601] on button "Close" at bounding box center [633, 606] width 96 height 51
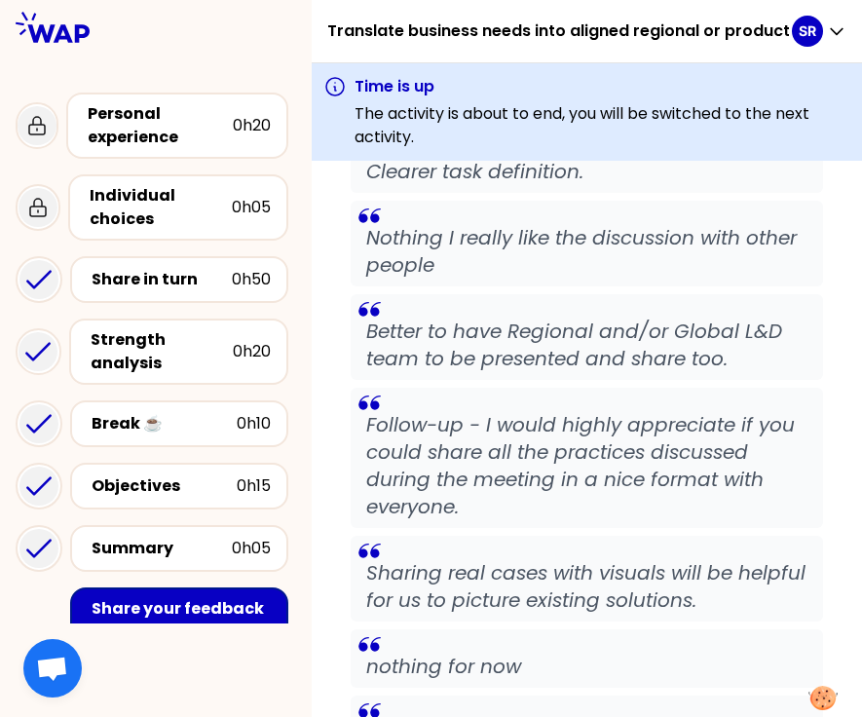
scroll to position [1316, 0]
